Goal: Task Accomplishment & Management: Manage account settings

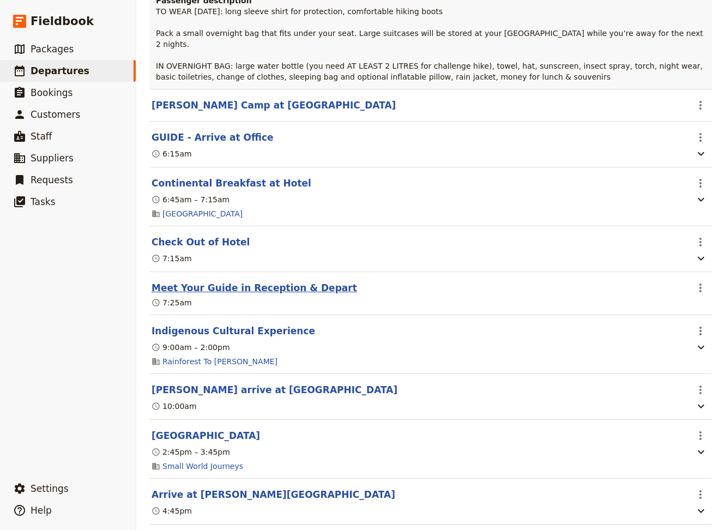
scroll to position [3163, 0]
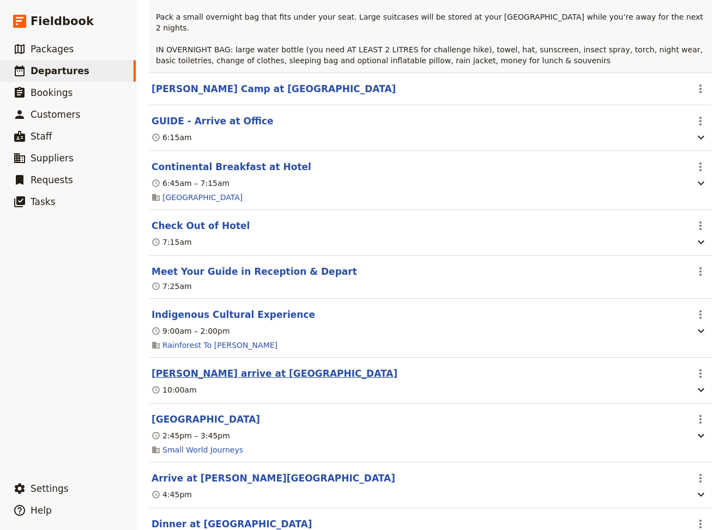
click at [214, 367] on button "[PERSON_NAME] arrive at [GEOGRAPHIC_DATA]" at bounding box center [274, 373] width 246 height 13
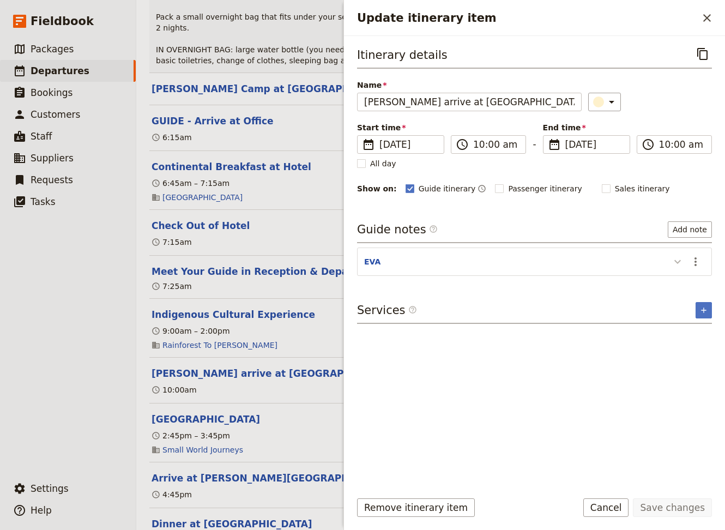
click at [677, 263] on icon "Update itinerary item" at bounding box center [677, 261] width 13 height 13
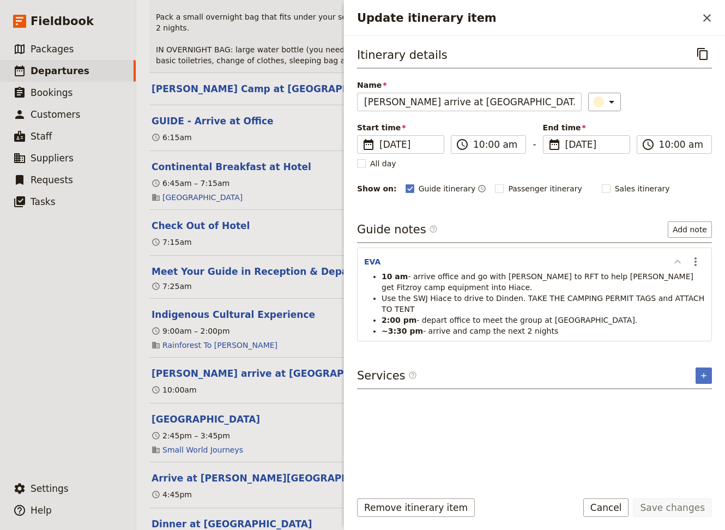
click at [680, 262] on icon "Update itinerary item" at bounding box center [677, 261] width 7 height 4
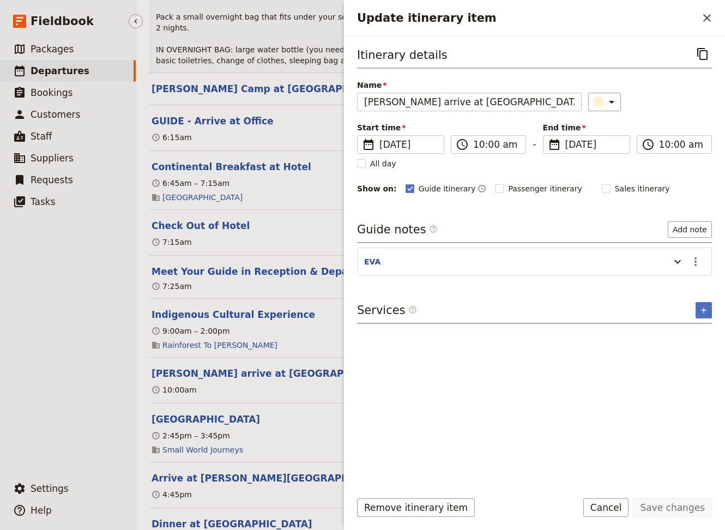
click at [46, 397] on ul "​ Packages ​ Departures ​ Bookings ​ Customers ​ Staff ​ Suppliers ​ Requests ​…" at bounding box center [68, 255] width 136 height 435
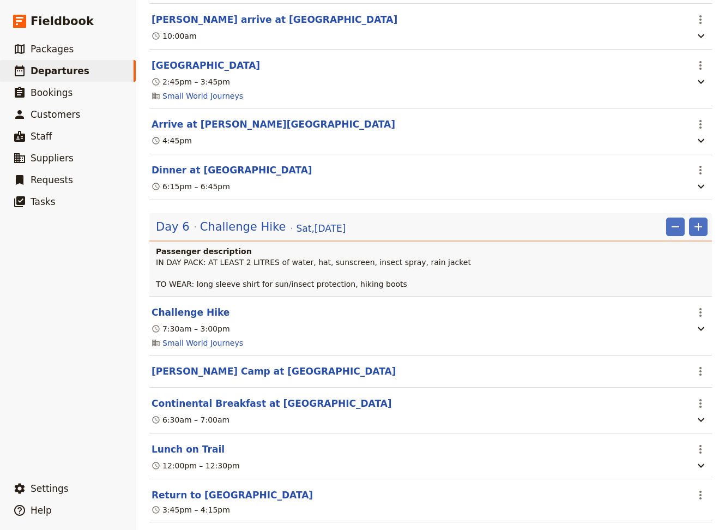
scroll to position [3605, 0]
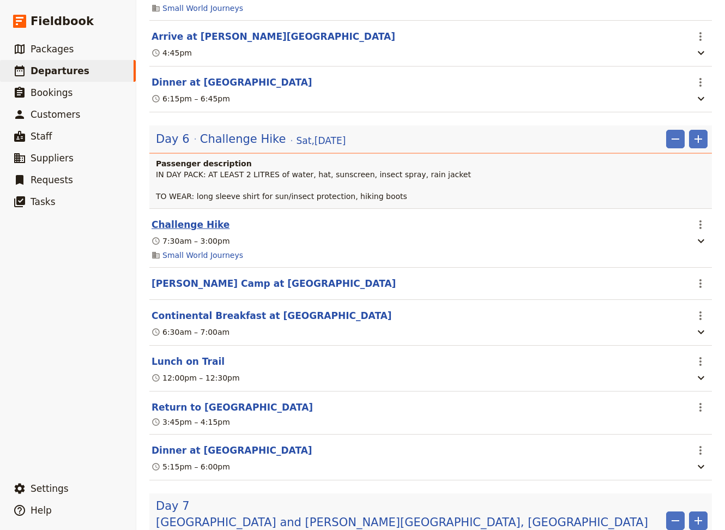
click at [201, 218] on button "Challenge Hike" at bounding box center [190, 224] width 78 height 13
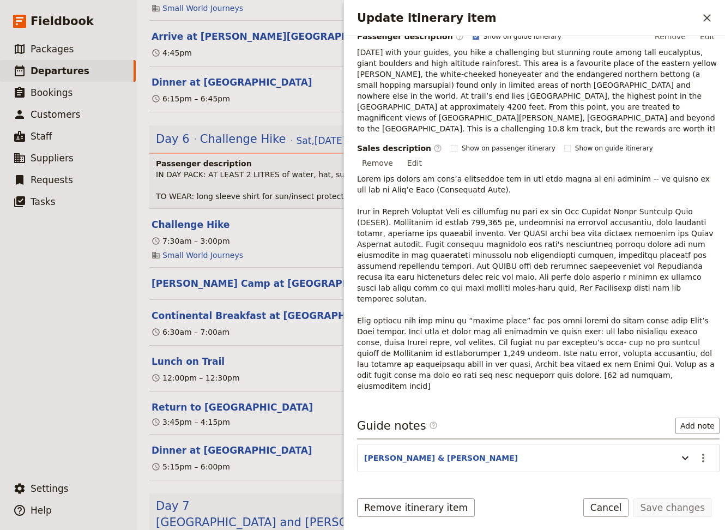
scroll to position [205, 0]
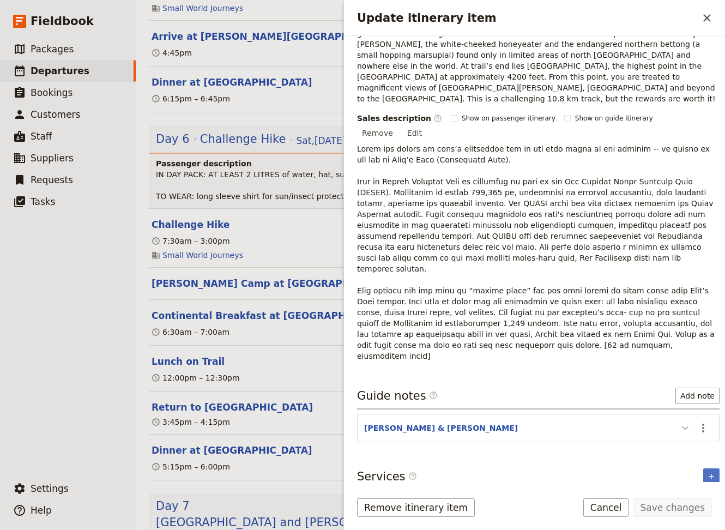
click at [678, 421] on icon "Update itinerary item" at bounding box center [684, 427] width 13 height 13
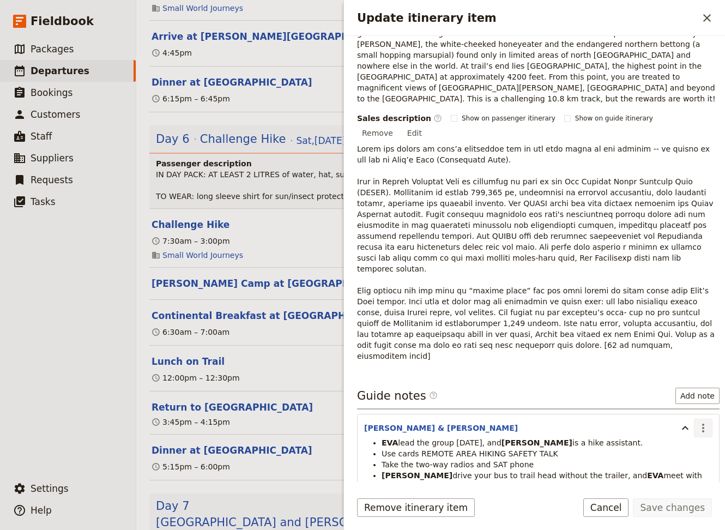
click at [702, 423] on icon "Actions" at bounding box center [703, 427] width 2 height 9
click at [679, 405] on span "Edit note" at bounding box center [664, 404] width 34 height 11
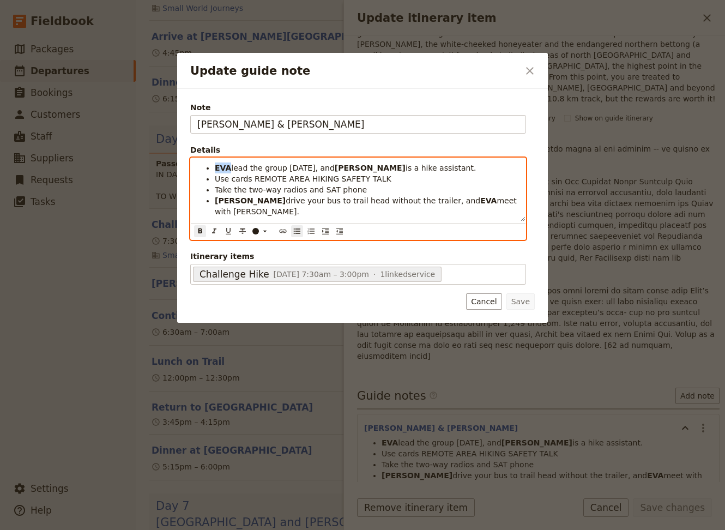
drag, startPoint x: 228, startPoint y: 169, endPoint x: 216, endPoint y: 168, distance: 11.6
click at [216, 168] on strong "EVA" at bounding box center [223, 167] width 16 height 9
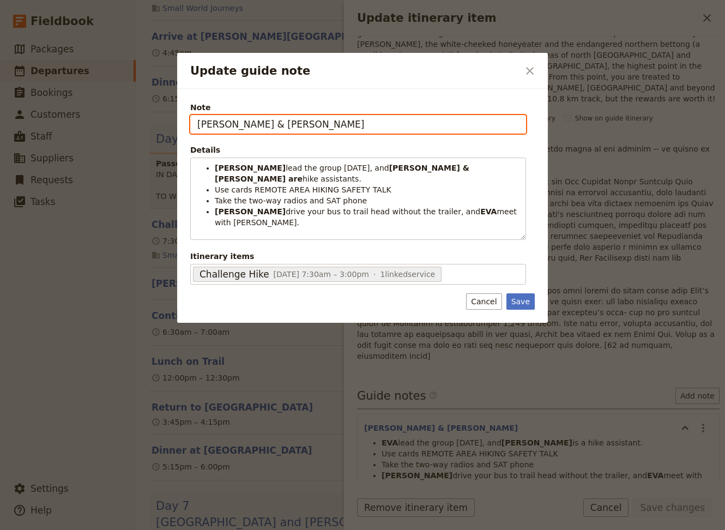
click at [244, 127] on input "[PERSON_NAME] & [PERSON_NAME]" at bounding box center [358, 124] width 336 height 19
type input "[PERSON_NAME] & [PERSON_NAME] & [PERSON_NAME]"
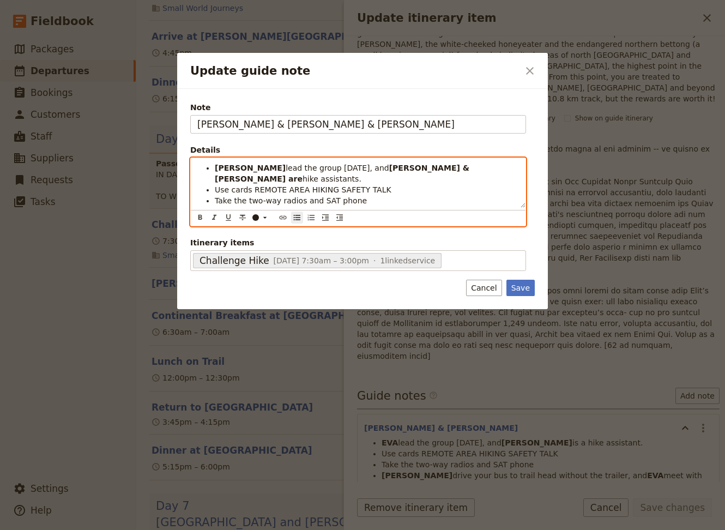
click at [250, 171] on strong "[PERSON_NAME]" at bounding box center [250, 167] width 71 height 9
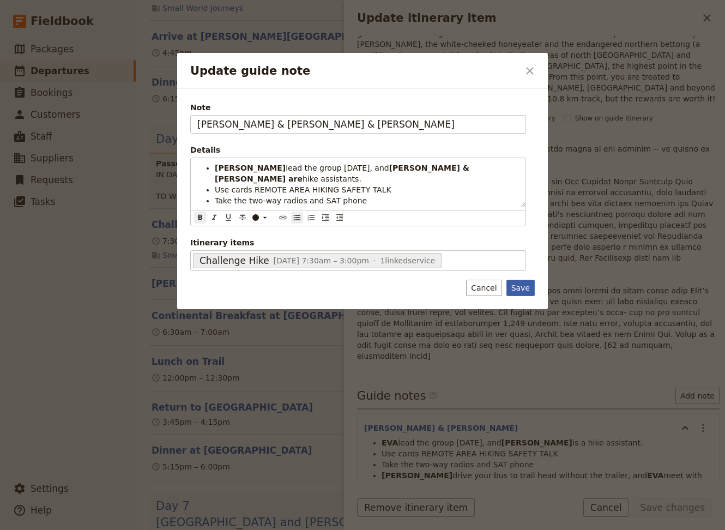
click at [524, 287] on button "Save" at bounding box center [520, 288] width 28 height 16
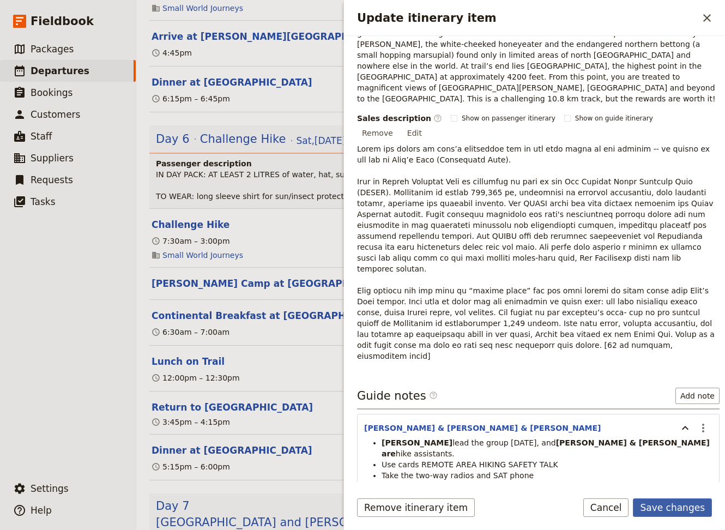
click at [684, 505] on button "Save changes" at bounding box center [672, 507] width 79 height 19
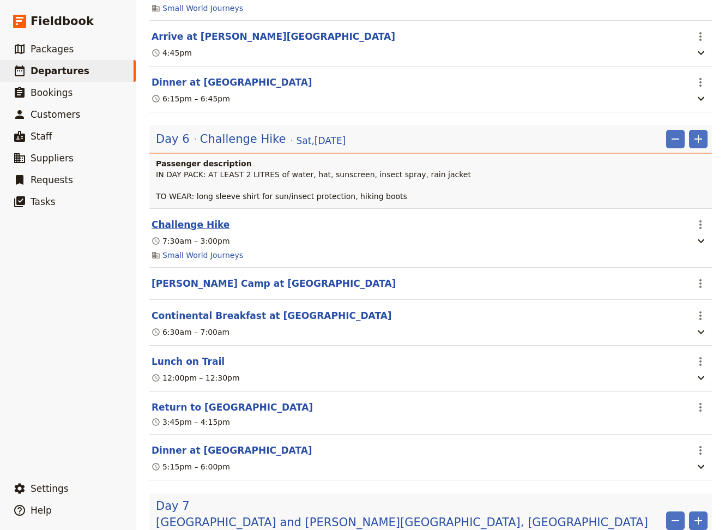
click at [176, 218] on button "Challenge Hike" at bounding box center [190, 224] width 78 height 13
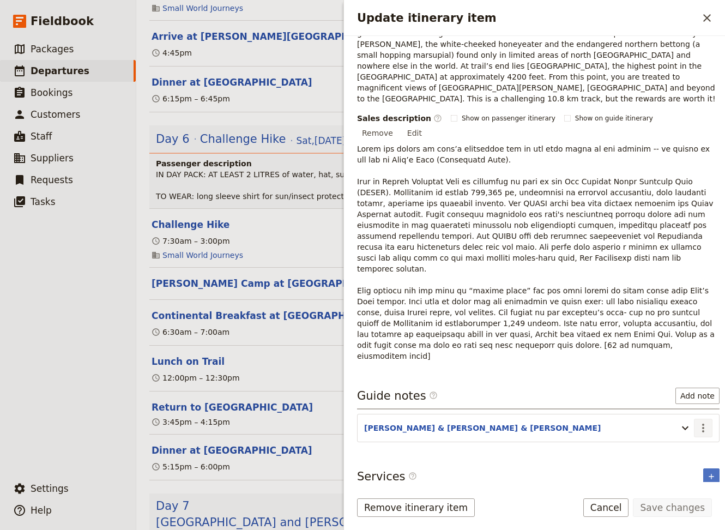
click at [696, 421] on icon "Actions" at bounding box center [702, 427] width 13 height 13
click at [686, 401] on span "Edit note" at bounding box center [672, 404] width 51 height 11
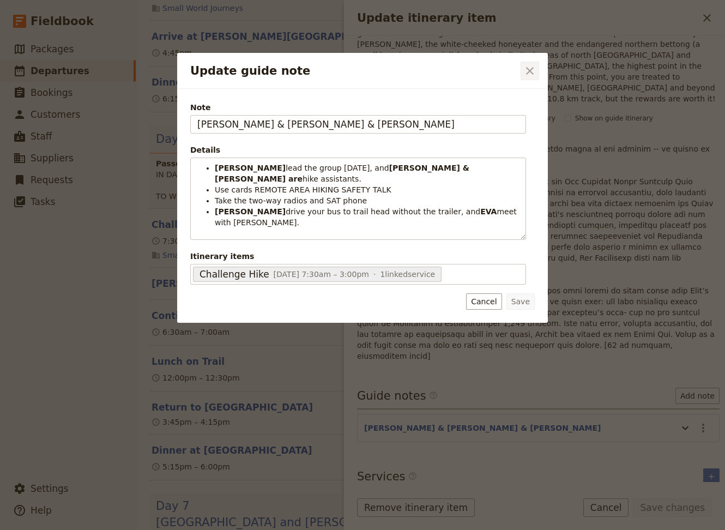
click at [527, 70] on icon "Close dialog" at bounding box center [529, 70] width 13 height 13
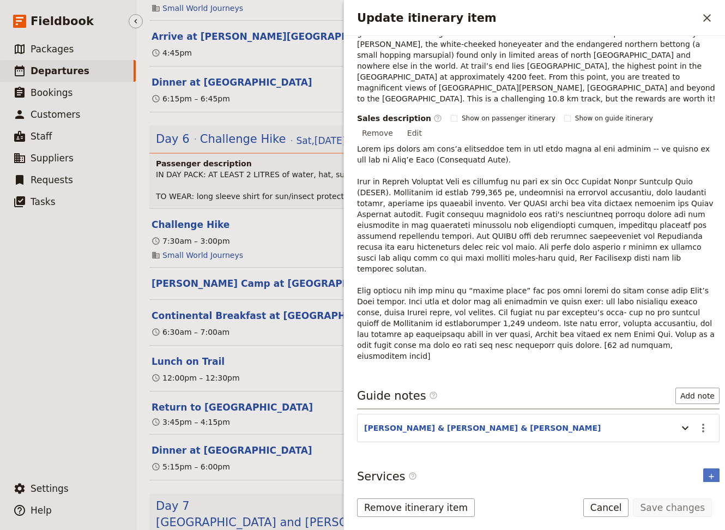
click at [67, 405] on ul "​ Packages ​ Departures ​ Bookings ​ Customers ​ Staff ​ Suppliers ​ Requests ​…" at bounding box center [68, 255] width 136 height 435
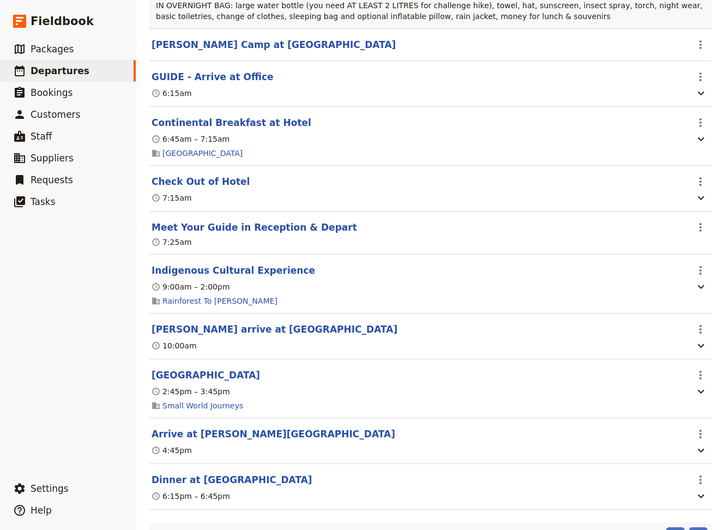
scroll to position [3237, 0]
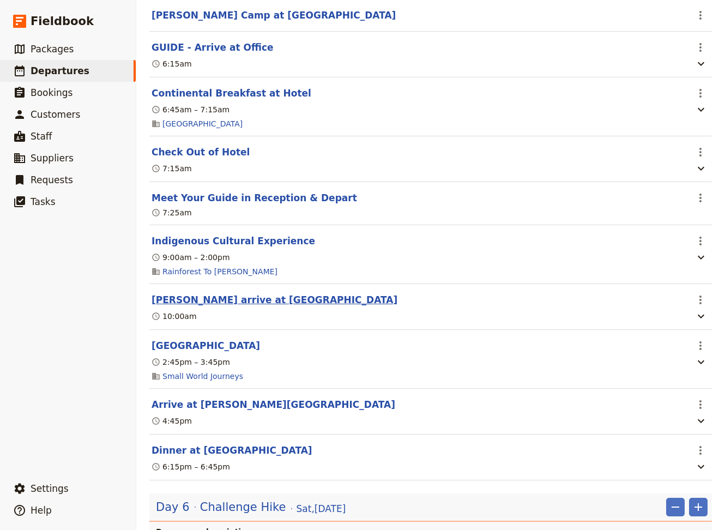
click at [206, 293] on button "[PERSON_NAME] arrive at [GEOGRAPHIC_DATA]" at bounding box center [274, 299] width 246 height 13
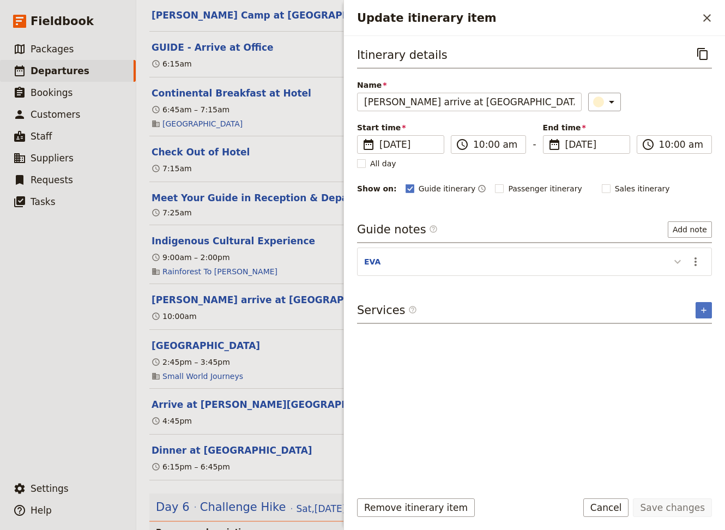
click at [675, 263] on icon "Update itinerary item" at bounding box center [677, 261] width 13 height 13
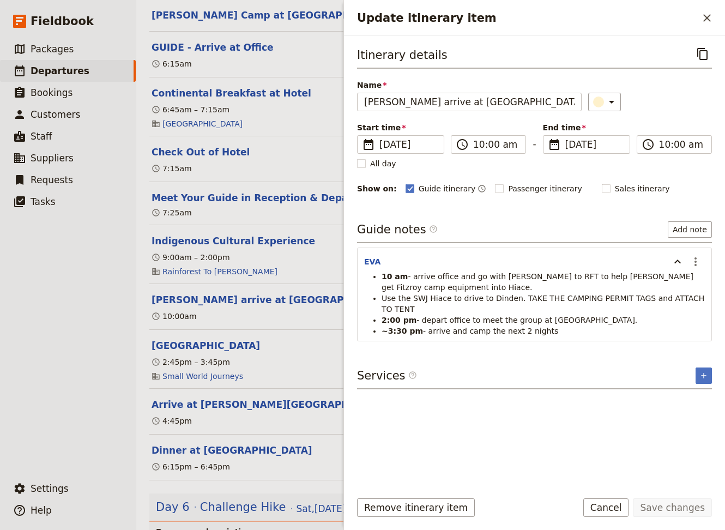
click at [507, 326] on span "- arrive and camp the next 2 nights" at bounding box center [490, 330] width 135 height 9
click at [613, 508] on button "Cancel" at bounding box center [606, 507] width 46 height 19
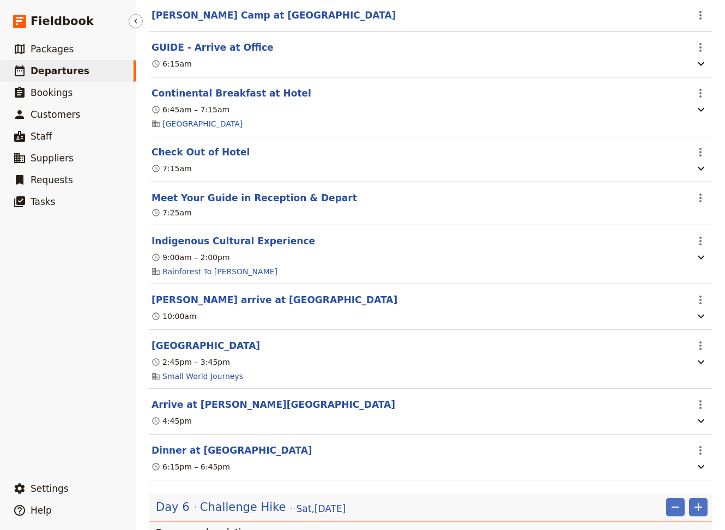
click at [48, 70] on span "Departures" at bounding box center [60, 70] width 59 height 11
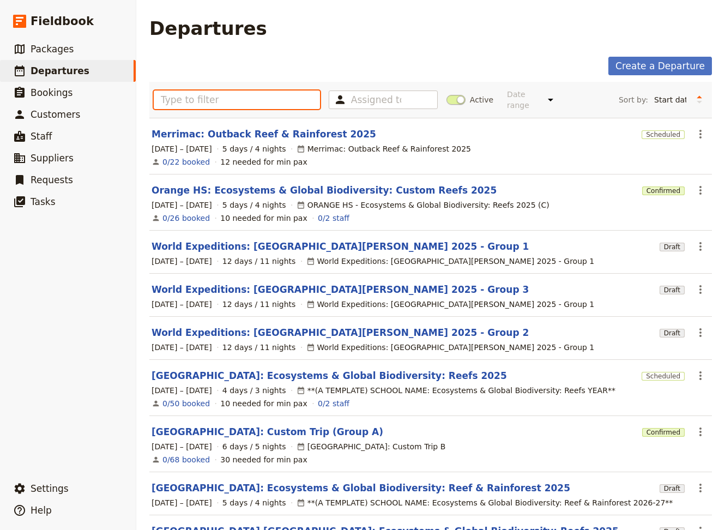
click at [173, 97] on input "text" at bounding box center [237, 99] width 166 height 19
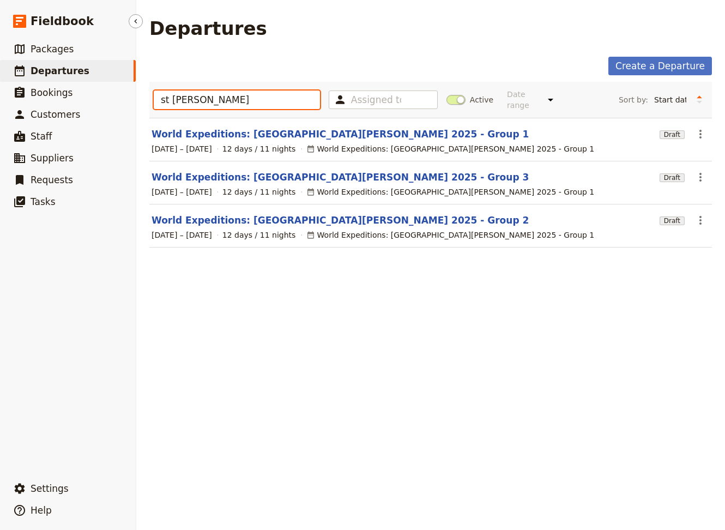
type input "st [PERSON_NAME]"
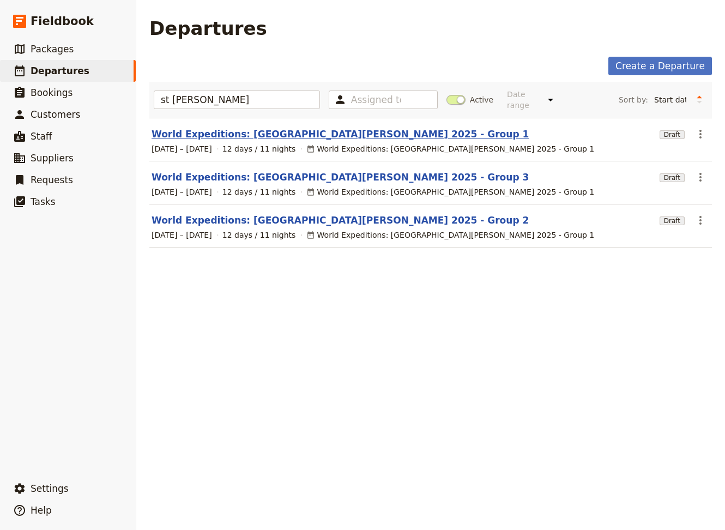
click at [264, 128] on link "World Expeditions: [GEOGRAPHIC_DATA][PERSON_NAME] 2025 - Group 1" at bounding box center [339, 134] width 377 height 13
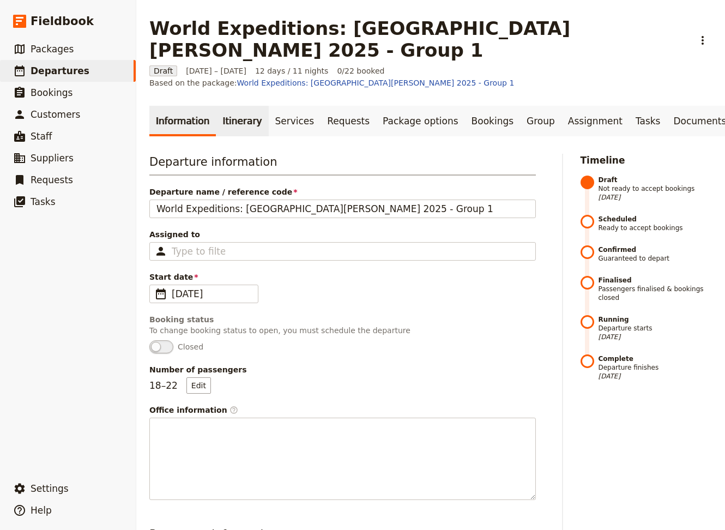
click at [237, 106] on link "Itinerary" at bounding box center [242, 121] width 52 height 31
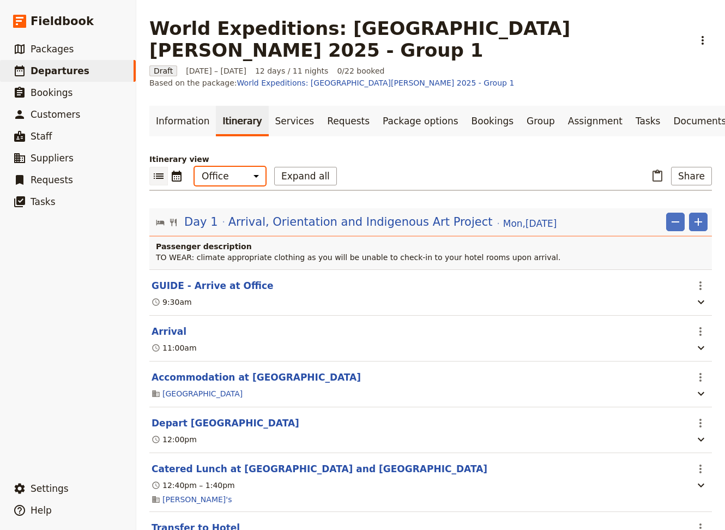
click at [195, 167] on select "Office Guide Passenger Sales" at bounding box center [230, 176] width 71 height 19
select select "STAFF"
click option "Guide" at bounding box center [0, 0] width 0 height 0
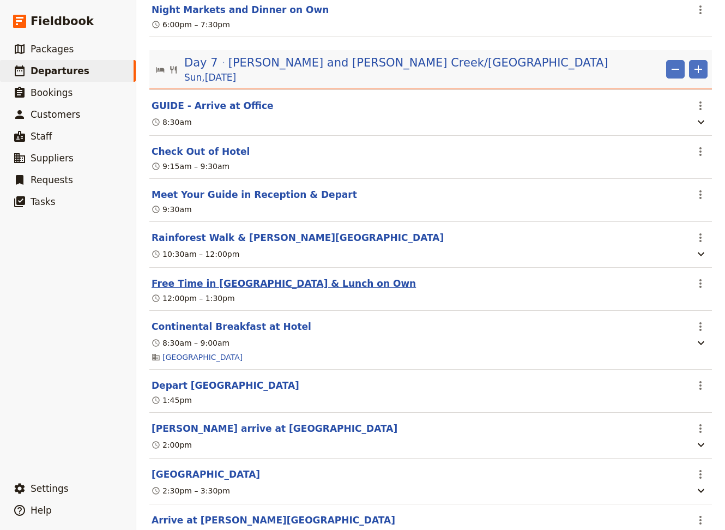
scroll to position [3899, 0]
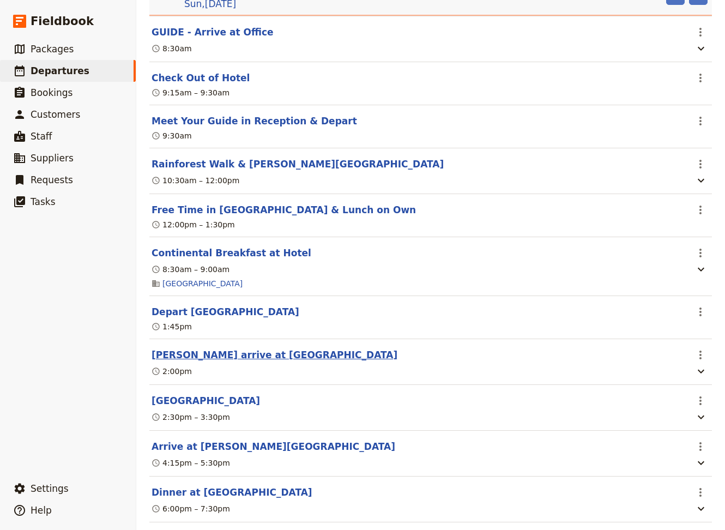
click at [205, 348] on button "[PERSON_NAME] arrive at [GEOGRAPHIC_DATA]" at bounding box center [274, 354] width 246 height 13
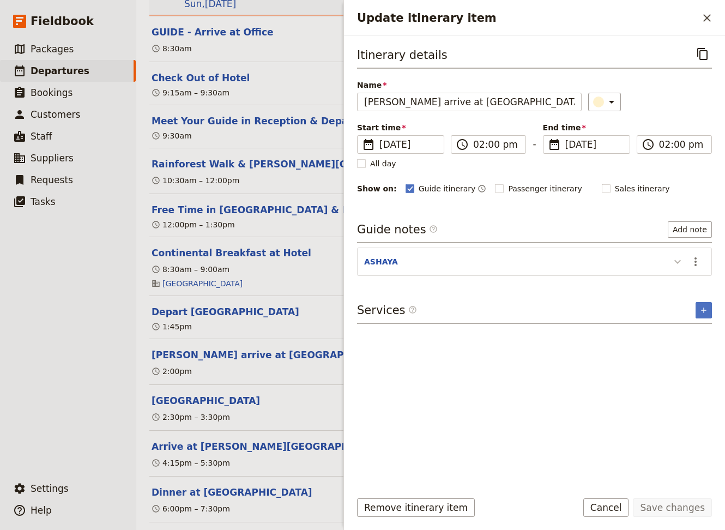
click at [680, 262] on icon "Update itinerary item" at bounding box center [677, 261] width 13 height 13
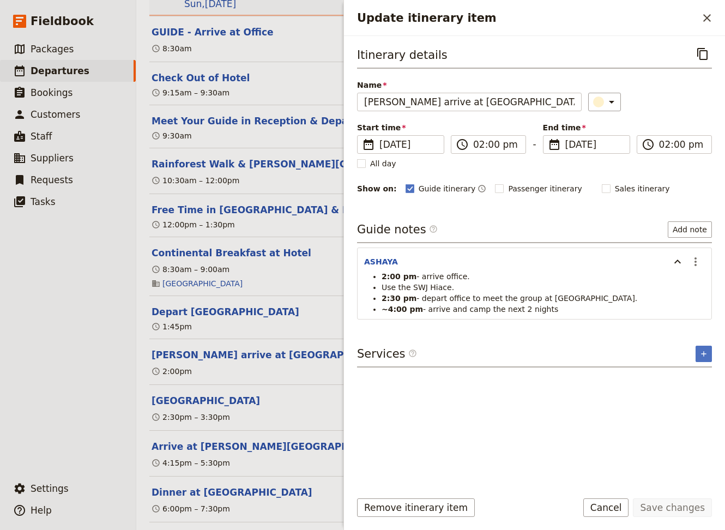
click at [626, 511] on button "Cancel" at bounding box center [606, 507] width 46 height 19
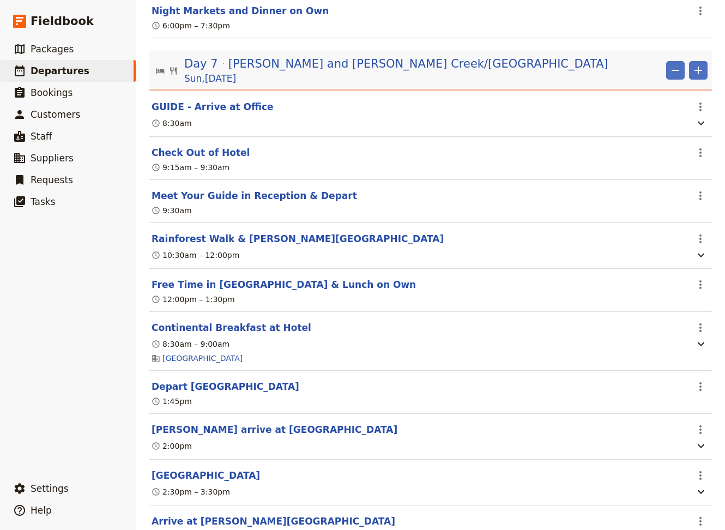
scroll to position [3752, 0]
